Goal: Transaction & Acquisition: Subscribe to service/newsletter

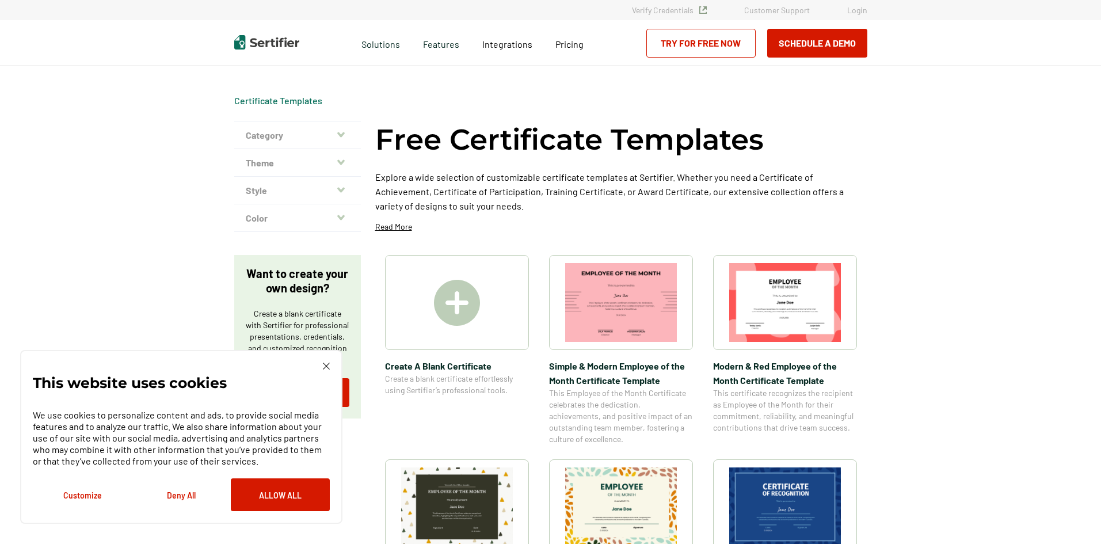
click at [326, 366] on img at bounding box center [326, 366] width 7 height 7
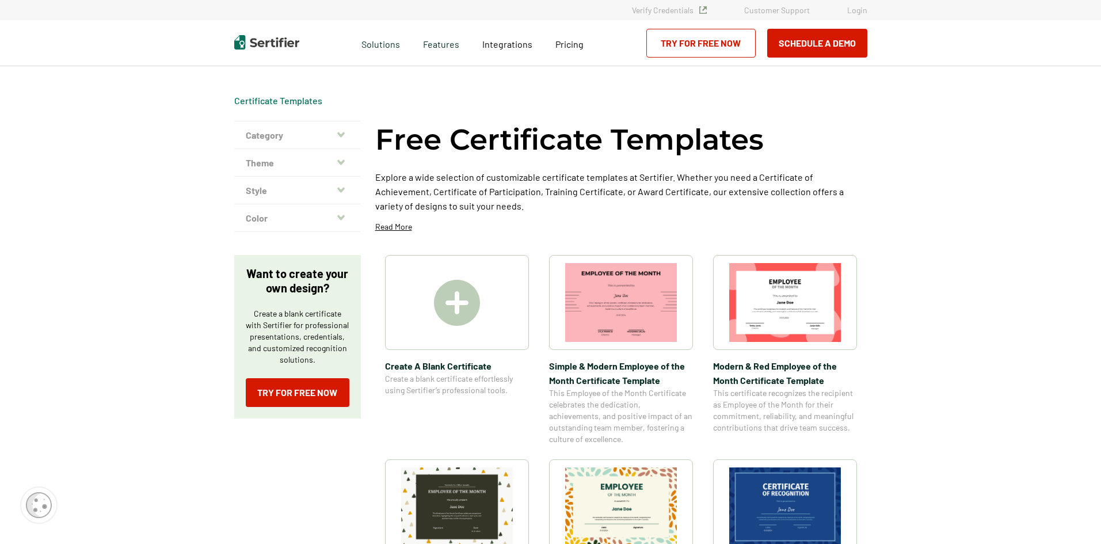
click at [461, 316] on img at bounding box center [457, 303] width 46 height 46
